Goal: Task Accomplishment & Management: Manage account settings

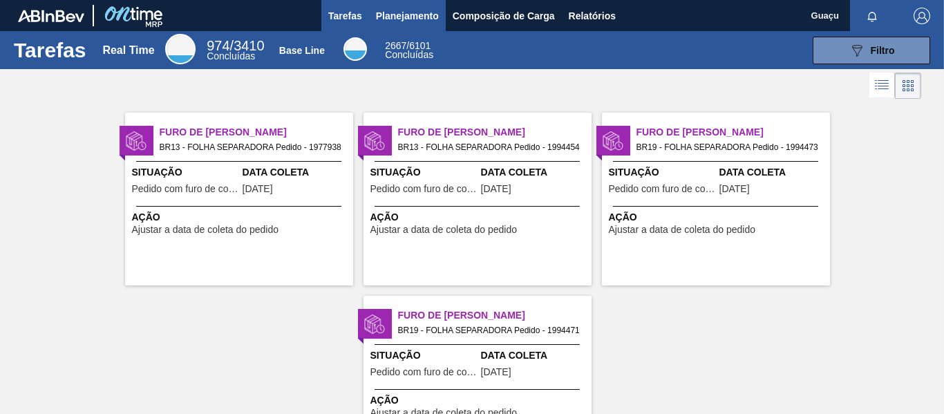
click at [407, 15] on span "Planejamento" at bounding box center [407, 16] width 63 height 17
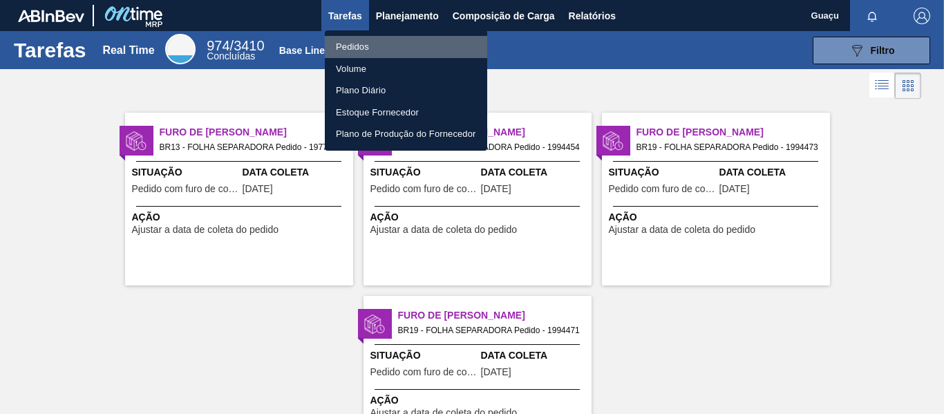
click at [381, 48] on li "Pedidos" at bounding box center [406, 47] width 162 height 22
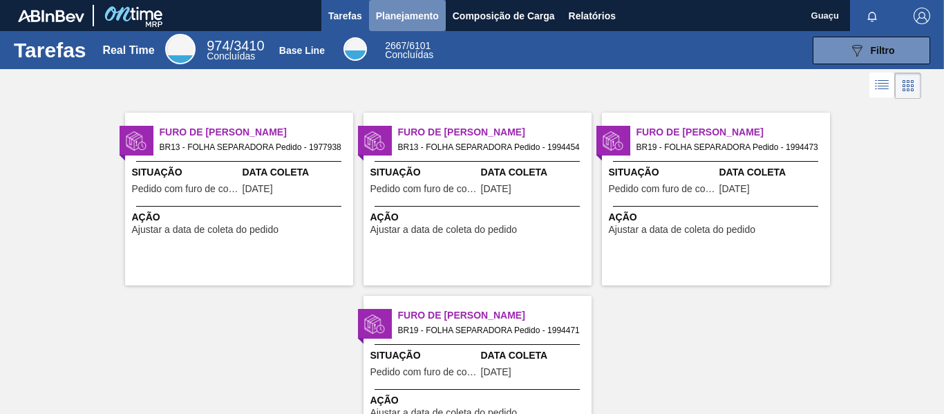
click at [412, 8] on span "Planejamento" at bounding box center [407, 16] width 63 height 17
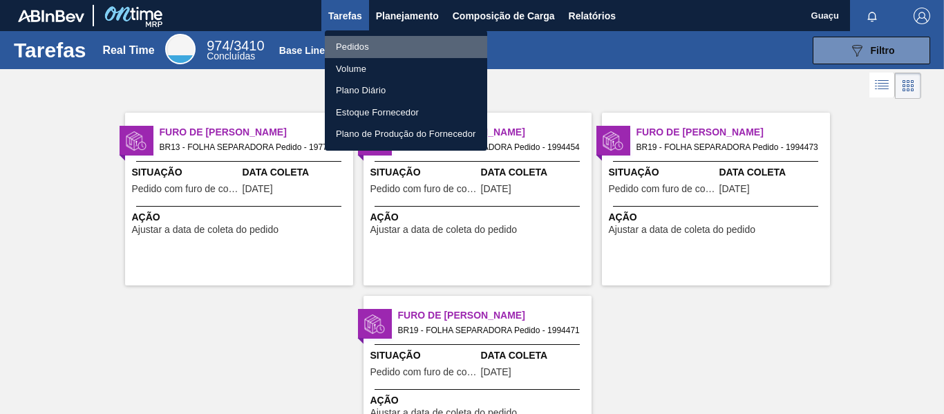
click at [379, 41] on li "Pedidos" at bounding box center [406, 47] width 162 height 22
